Goal: Information Seeking & Learning: Learn about a topic

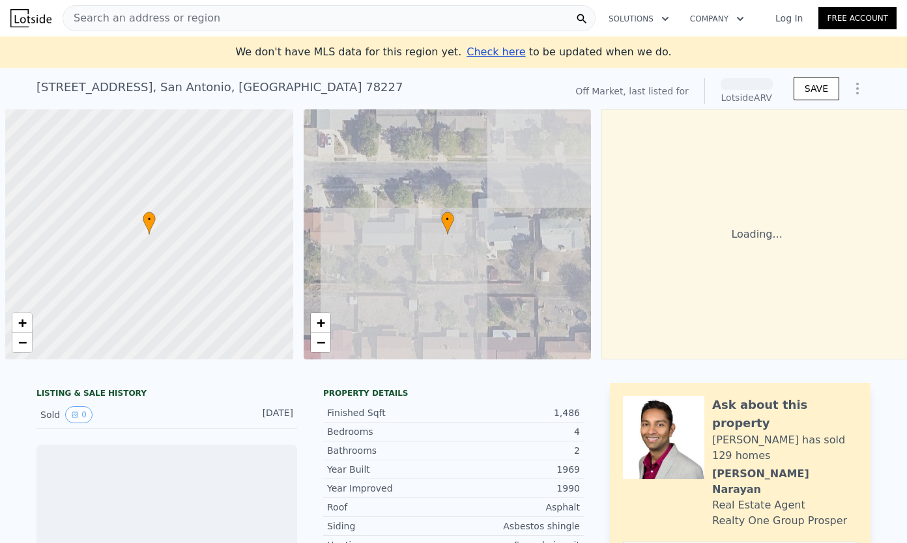
scroll to position [0, 5]
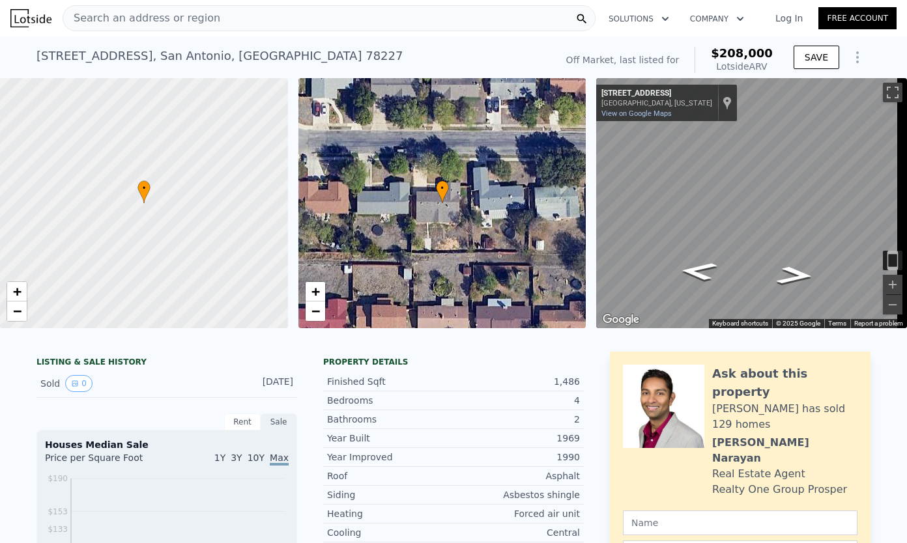
click at [380, 20] on div "Search an address or region" at bounding box center [329, 18] width 533 height 26
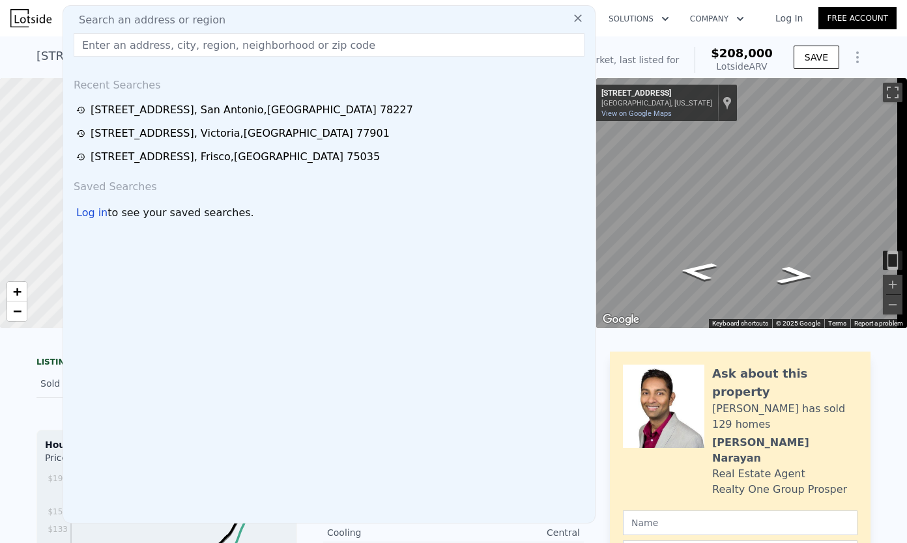
drag, startPoint x: 380, startPoint y: 20, endPoint x: 321, endPoint y: 44, distance: 64.0
click at [321, 44] on input "text" at bounding box center [329, 44] width 511 height 23
paste input "[STREET_ADDRESS][PERSON_NAME]"
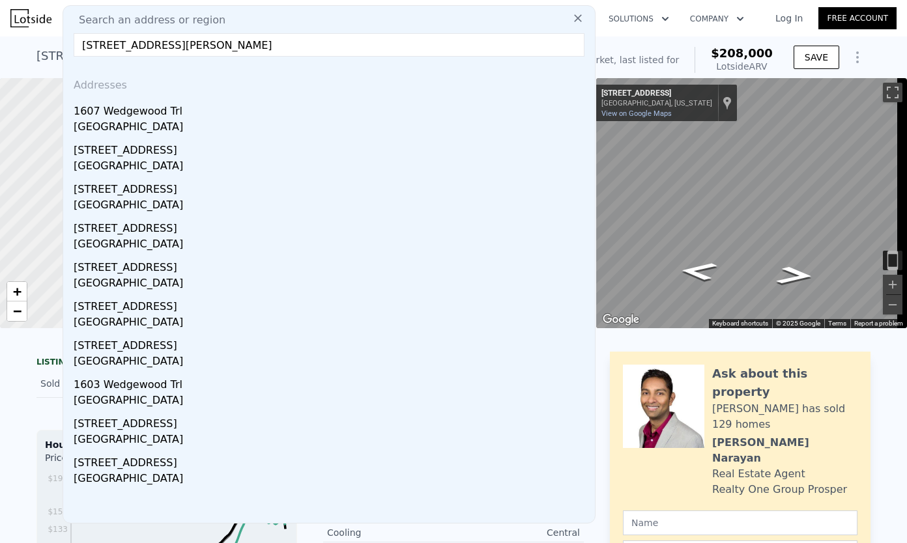
type input "[STREET_ADDRESS][PERSON_NAME]"
click at [170, 119] on div "[GEOGRAPHIC_DATA]" at bounding box center [332, 128] width 516 height 18
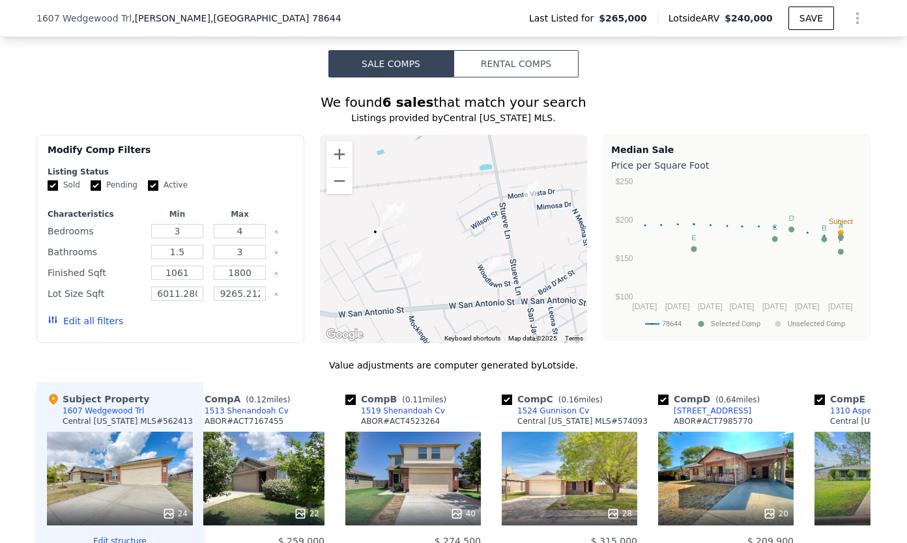
scroll to position [994, 0]
click at [396, 271] on img "1524 Gunnison Cv" at bounding box center [404, 266] width 25 height 33
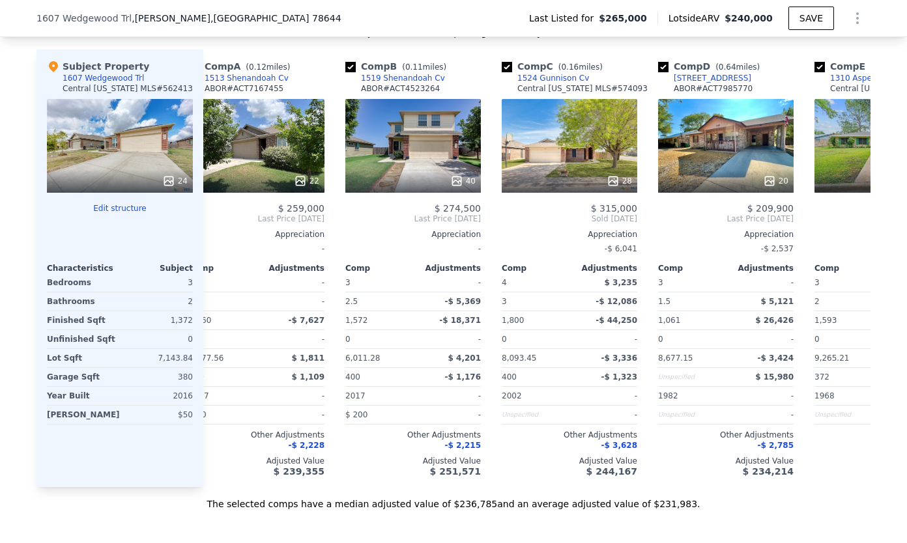
scroll to position [1328, 0]
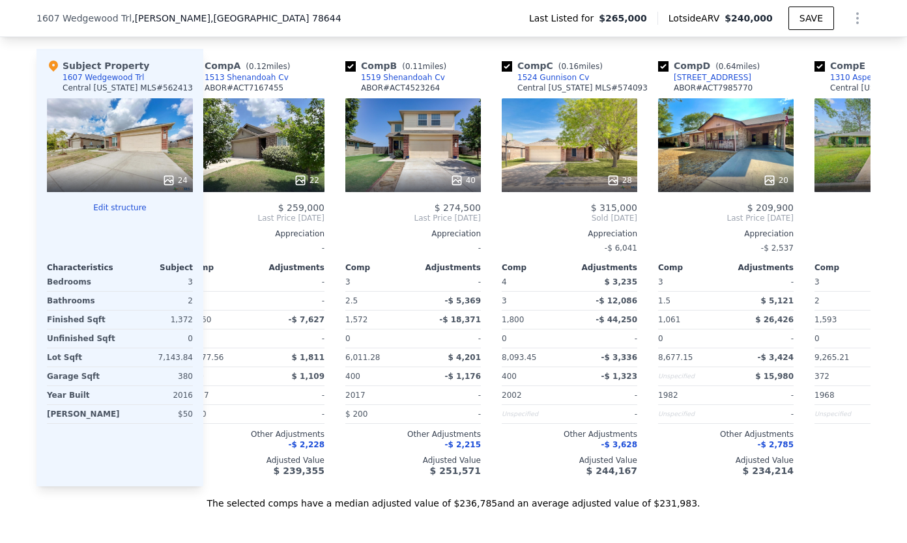
drag, startPoint x: 611, startPoint y: 250, endPoint x: 575, endPoint y: 188, distance: 71.2
click at [575, 187] on div "28" at bounding box center [570, 180] width 124 height 13
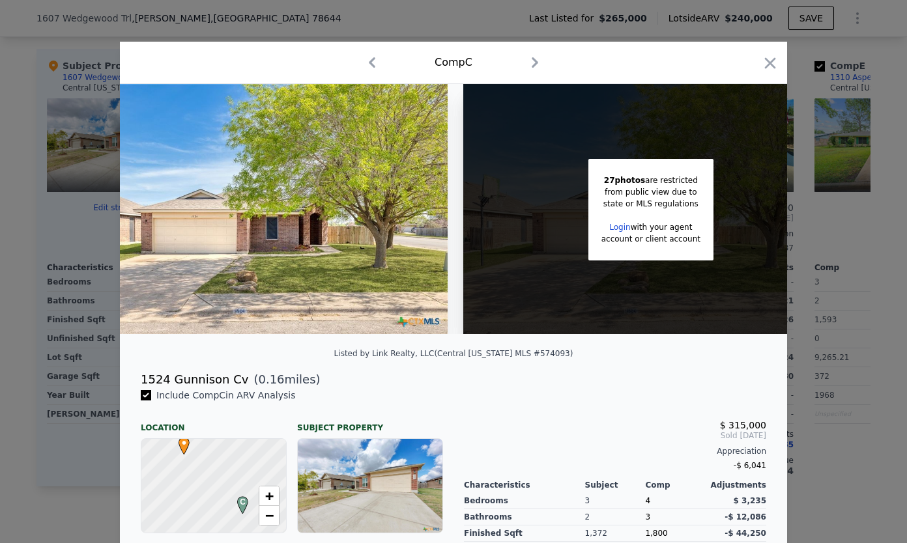
scroll to position [0, 105]
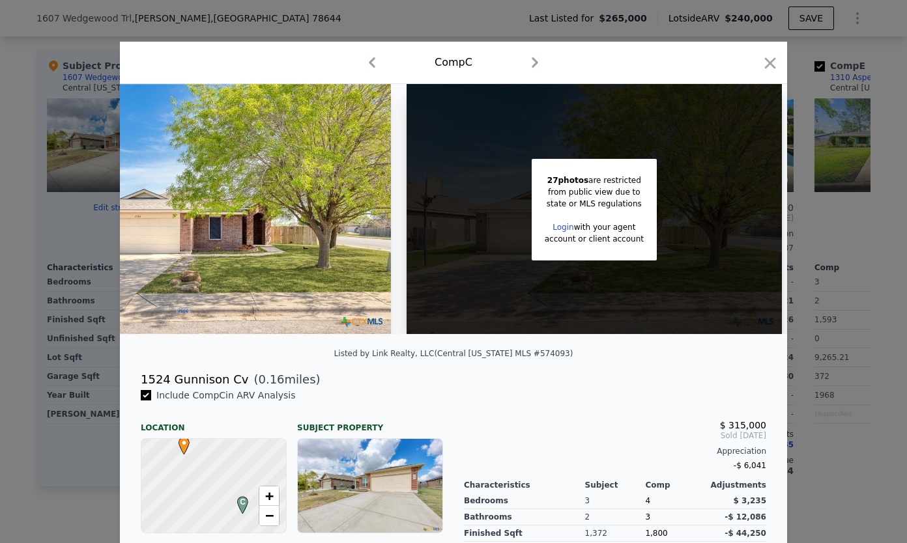
click at [528, 55] on icon "button" at bounding box center [535, 62] width 21 height 21
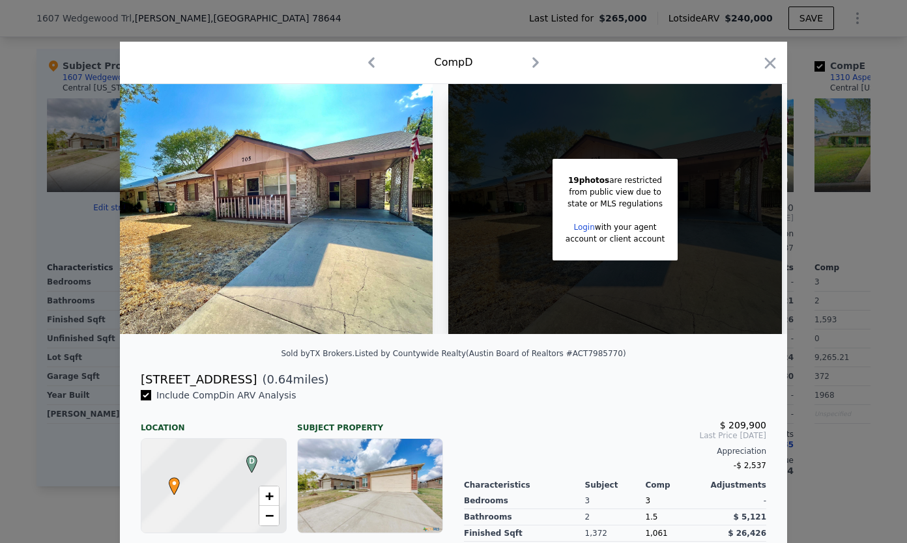
scroll to position [0, 21]
click at [761, 64] on icon "button" at bounding box center [770, 63] width 18 height 18
